Goal: Information Seeking & Learning: Learn about a topic

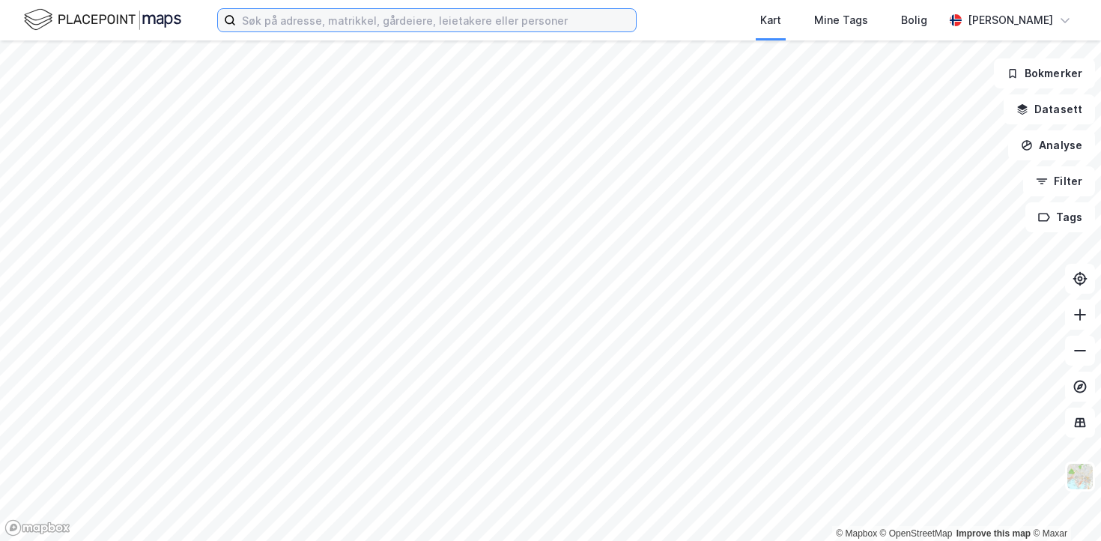
click at [272, 27] on input at bounding box center [436, 20] width 400 height 22
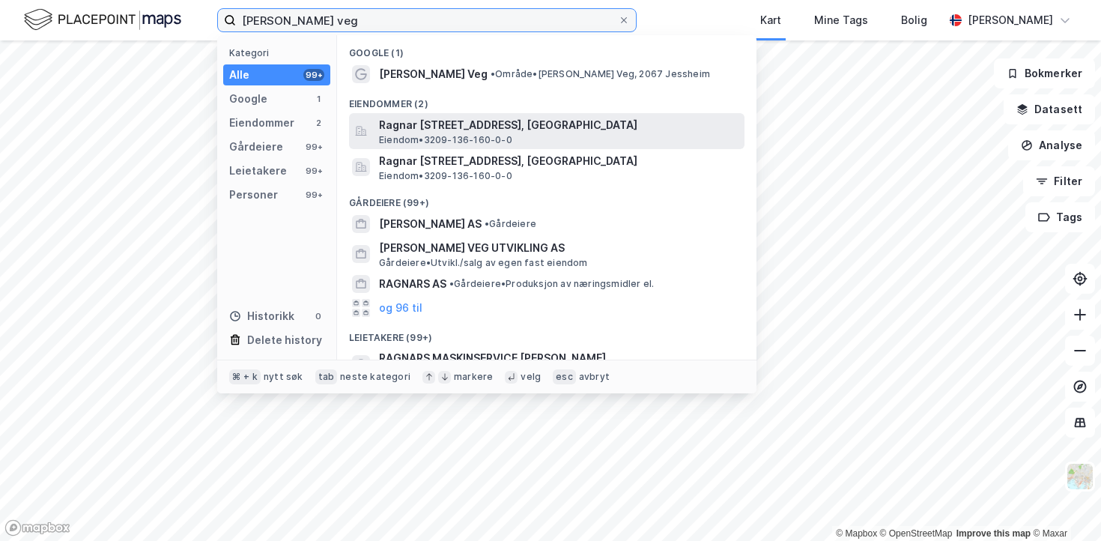
type input "[PERSON_NAME] veg"
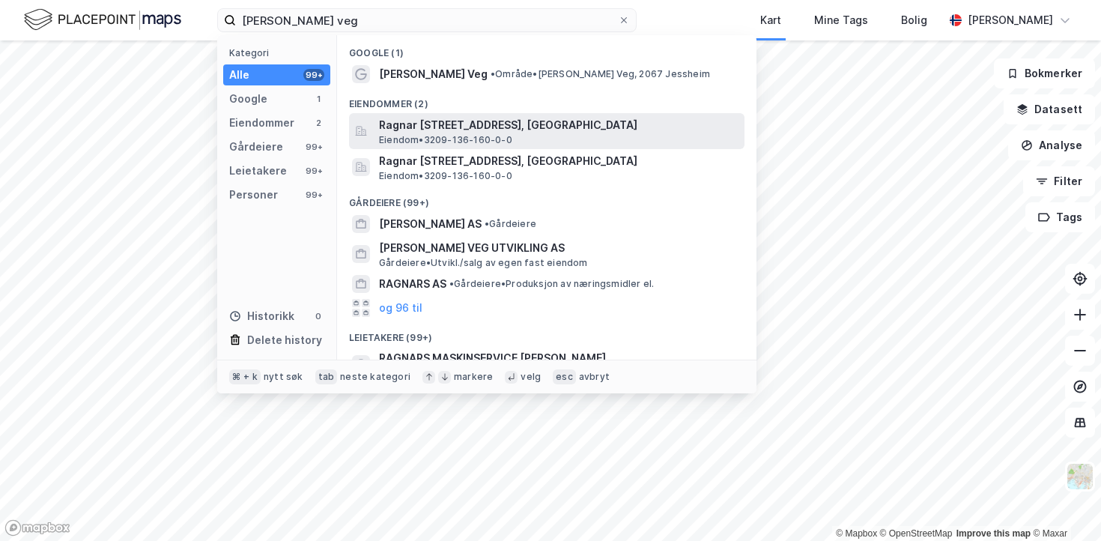
click at [419, 131] on span "Ragnar [STREET_ADDRESS], [GEOGRAPHIC_DATA]" at bounding box center [559, 125] width 360 height 18
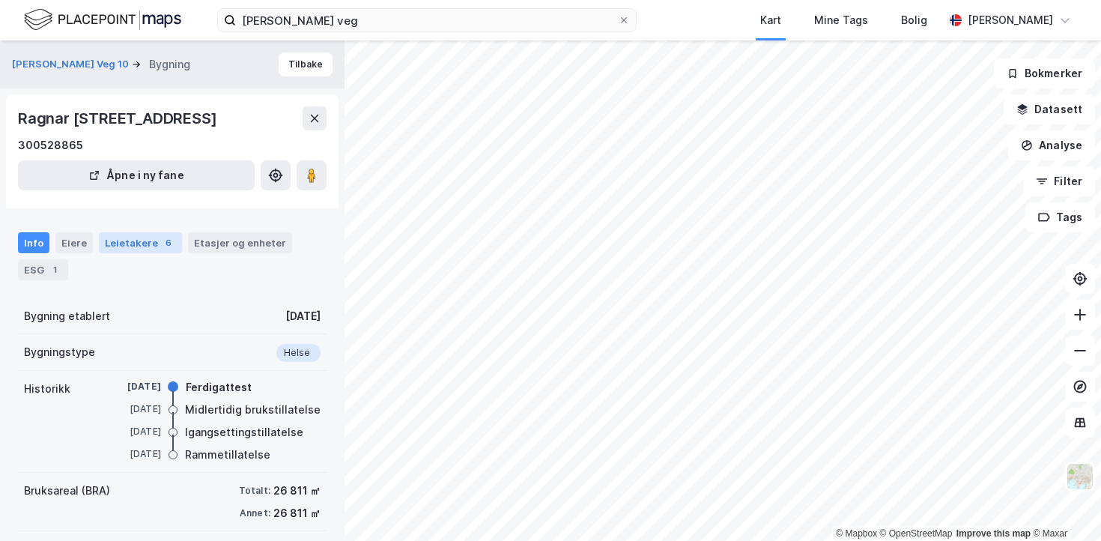
click at [134, 253] on div "Leietakere 6" at bounding box center [140, 242] width 83 height 21
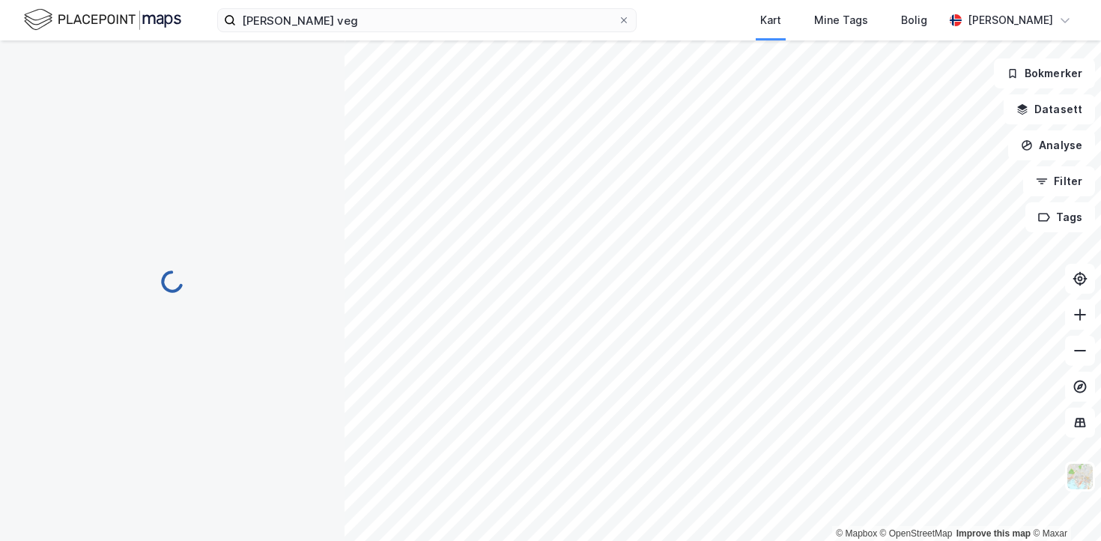
scroll to position [14, 0]
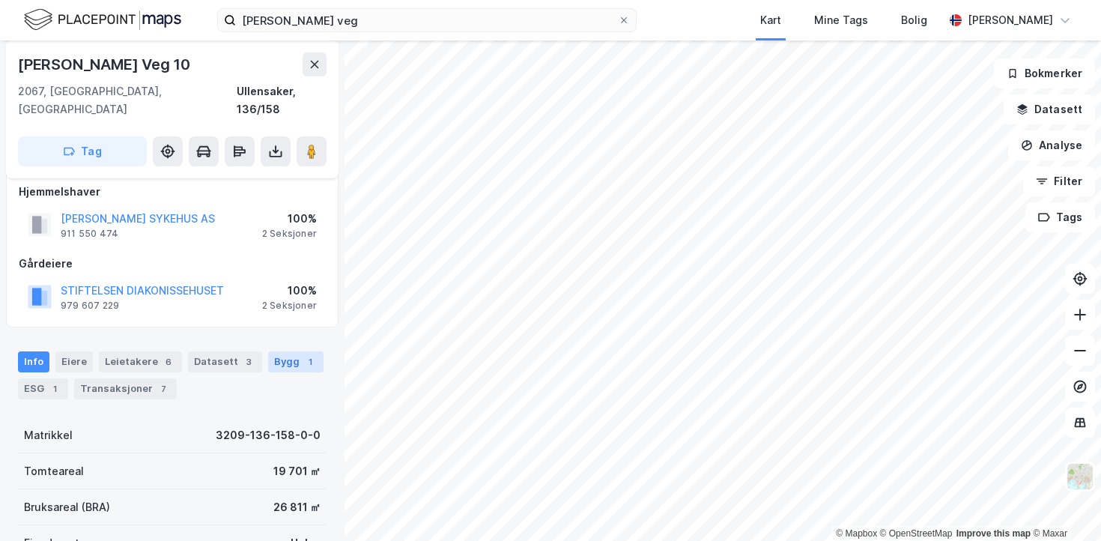
click at [268, 351] on div "Bygg 1" at bounding box center [295, 361] width 55 height 21
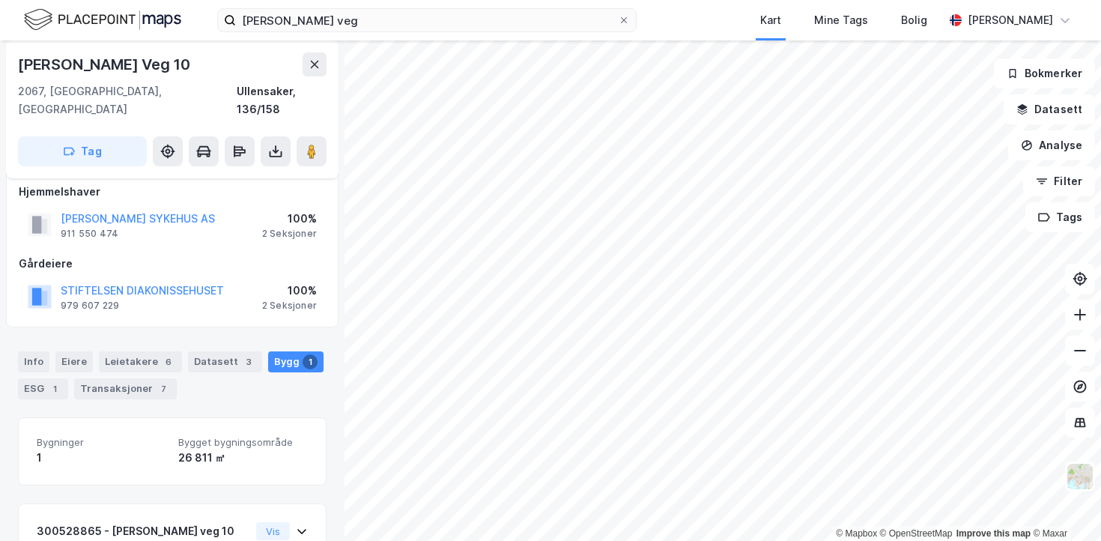
scroll to position [126, 0]
